Goal: Task Accomplishment & Management: Use online tool/utility

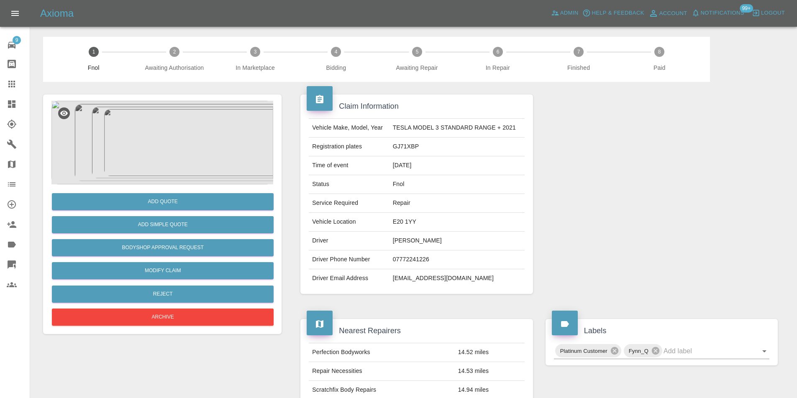
click at [174, 152] on img at bounding box center [162, 143] width 222 height 84
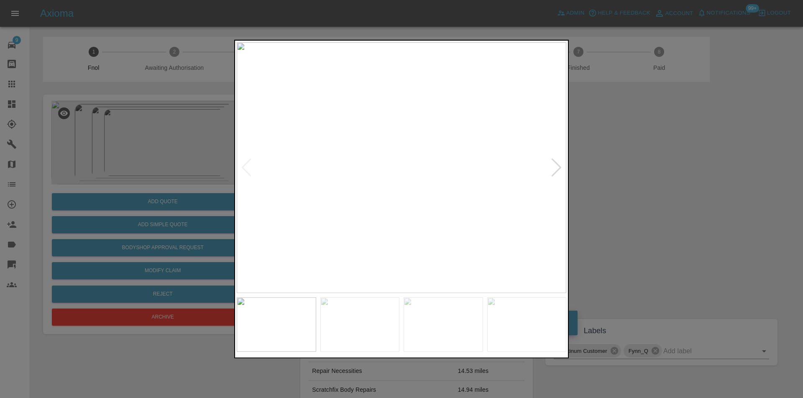
click at [555, 169] on div at bounding box center [556, 168] width 11 height 18
click at [555, 169] on img at bounding box center [402, 167] width 330 height 251
drag, startPoint x: 665, startPoint y: 185, endPoint x: 458, endPoint y: 263, distance: 221.7
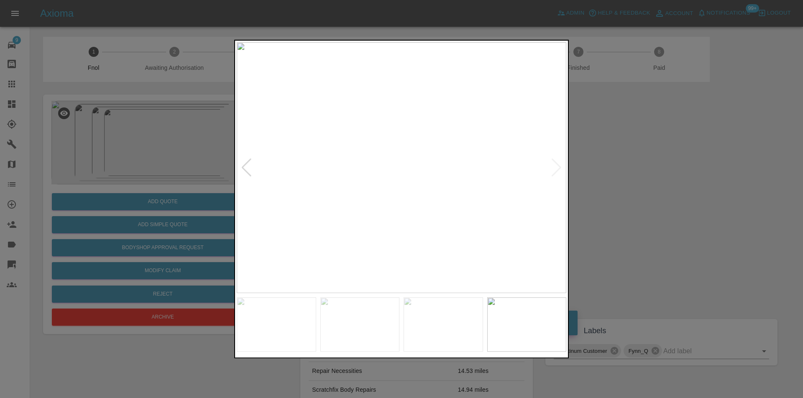
click at [660, 185] on div at bounding box center [401, 199] width 803 height 398
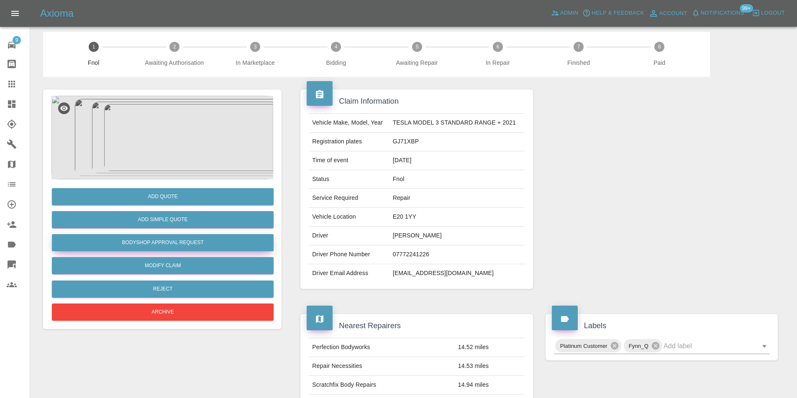
scroll to position [4, 0]
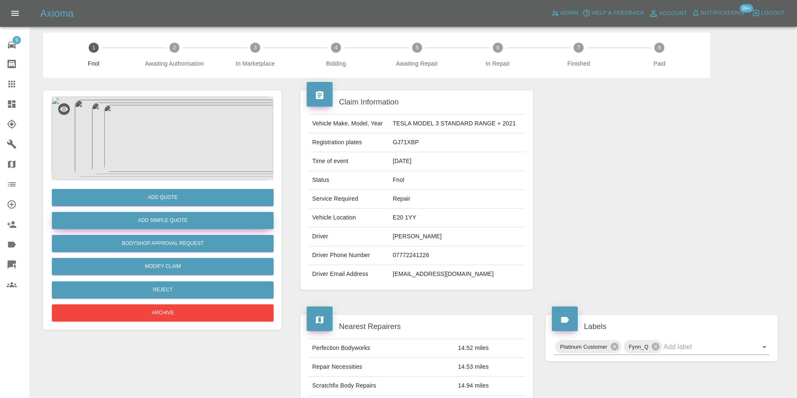
click at [169, 225] on button "Add Simple Quote" at bounding box center [163, 220] width 222 height 17
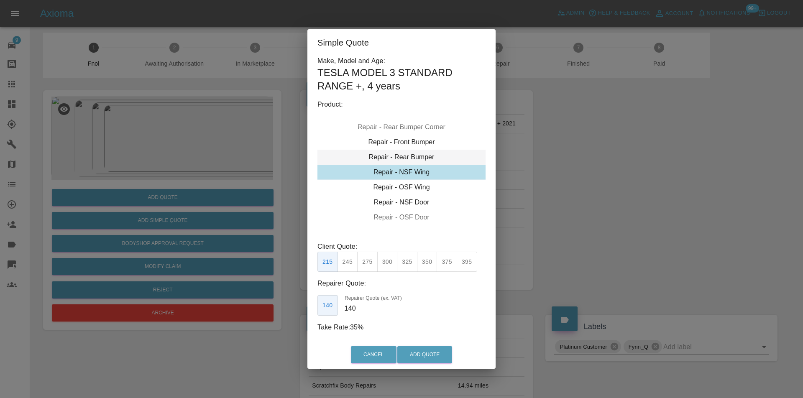
click at [430, 161] on div "Repair - Rear Bumper" at bounding box center [401, 157] width 168 height 15
click at [366, 263] on button "350" at bounding box center [367, 262] width 20 height 20
type input "210"
drag, startPoint x: 417, startPoint y: 353, endPoint x: 419, endPoint y: 343, distance: 10.7
click at [416, 353] on button "Add Quote" at bounding box center [424, 354] width 55 height 17
